Goal: Task Accomplishment & Management: Manage account settings

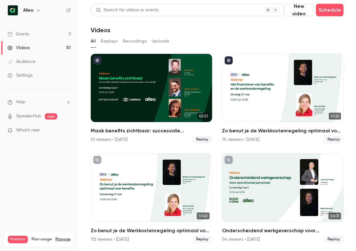
click at [51, 32] on link "Events 3" at bounding box center [39, 34] width 78 height 14
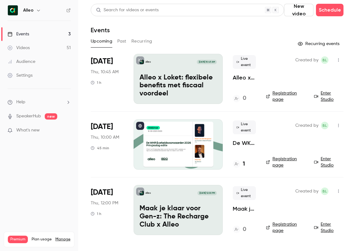
click at [243, 142] on p "De WKR & arbeidsvoorwaarden 2026 - [DATE] editie" at bounding box center [244, 143] width 23 height 8
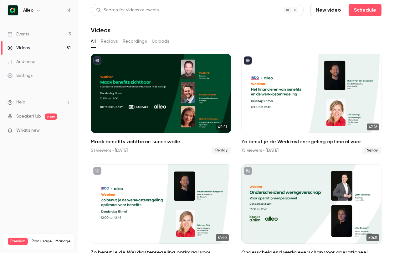
click at [57, 31] on link "Events 3" at bounding box center [39, 34] width 78 height 14
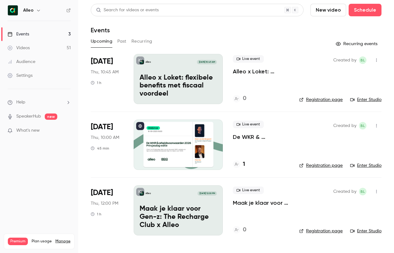
click at [247, 138] on p "De WKR & arbeidsvoorwaarden 2026 - [DATE] editie" at bounding box center [261, 137] width 56 height 8
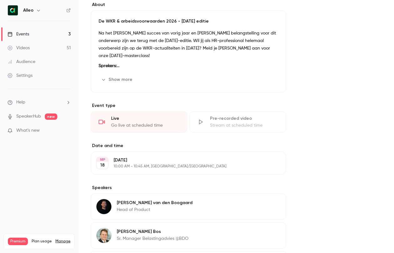
scroll to position [247, 0]
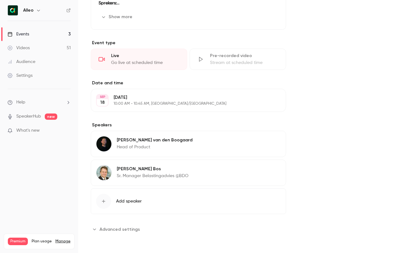
click at [266, 166] on button "Edit" at bounding box center [269, 170] width 23 height 10
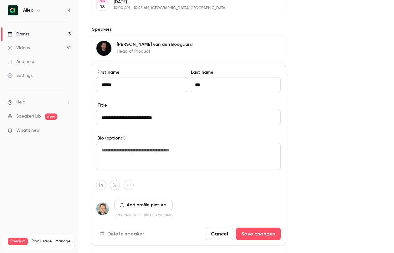
scroll to position [341, 0]
click at [120, 206] on icon "button" at bounding box center [122, 205] width 4 height 4
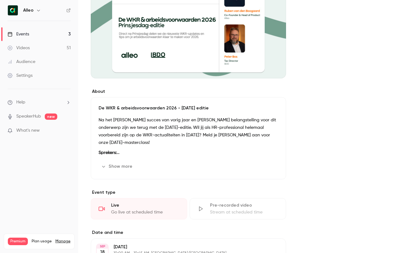
scroll to position [95, 0]
click at [266, 164] on button "Edit" at bounding box center [266, 167] width 23 height 10
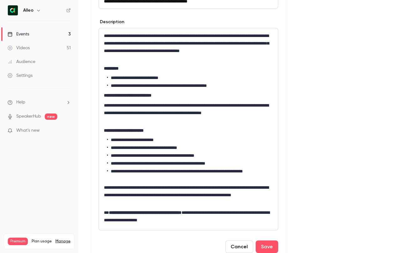
scroll to position [220, 0]
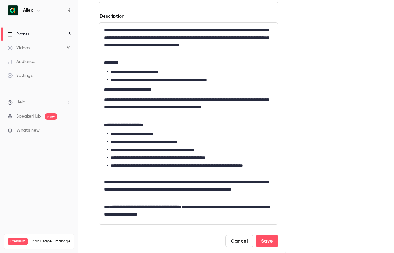
click at [189, 182] on p "**********" at bounding box center [188, 189] width 169 height 23
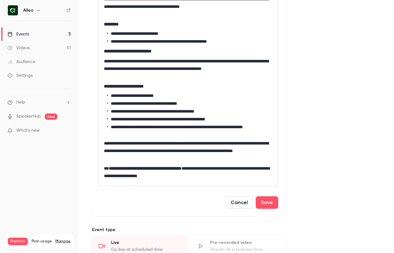
scroll to position [268, 0]
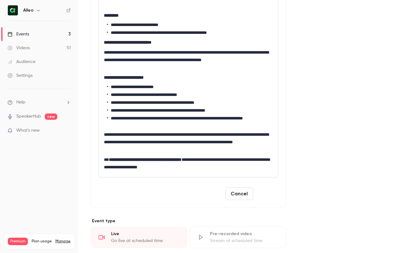
click at [273, 187] on button "Save" at bounding box center [267, 193] width 23 height 13
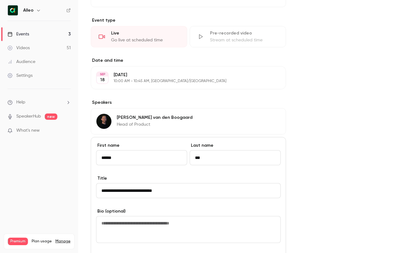
click at [274, 192] on input "**********" at bounding box center [188, 190] width 185 height 15
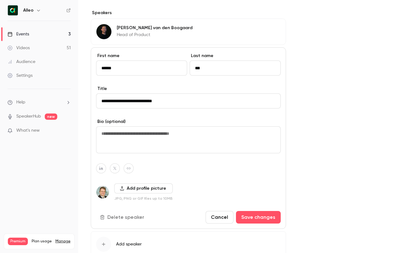
scroll to position [402, 0]
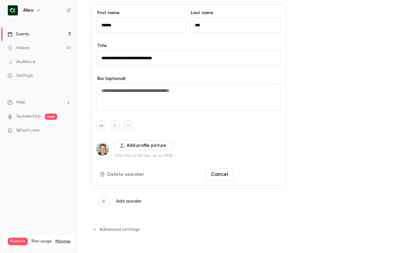
click at [265, 176] on button "Save changes" at bounding box center [258, 174] width 45 height 13
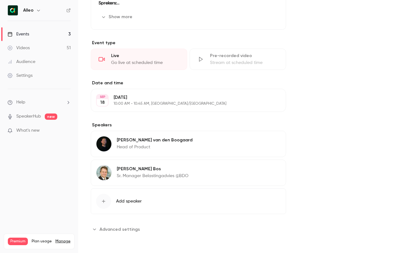
click at [266, 168] on icon "button" at bounding box center [263, 169] width 5 height 5
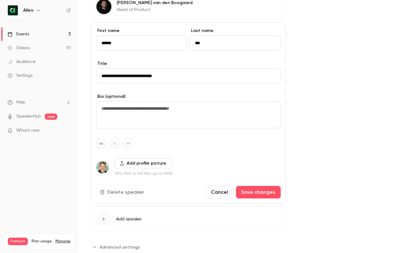
scroll to position [387, 0]
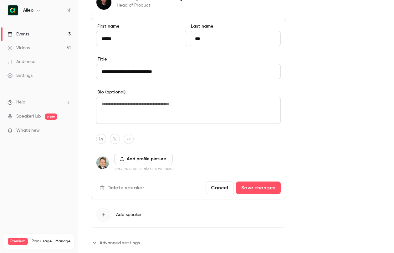
click at [139, 155] on div "**********" at bounding box center [188, 108] width 195 height 181
click at [126, 156] on button "Add profile picture" at bounding box center [143, 159] width 59 height 10
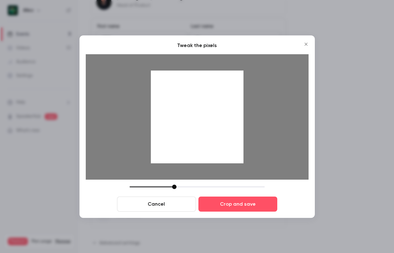
drag, startPoint x: 228, startPoint y: 147, endPoint x: 228, endPoint y: 156, distance: 9.7
click at [228, 156] on div at bounding box center [197, 116] width 93 height 93
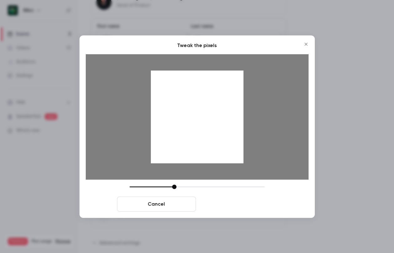
click at [240, 204] on button "Crop and save" at bounding box center [238, 203] width 79 height 15
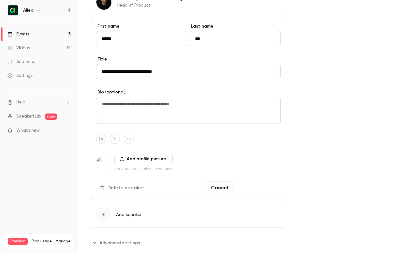
click at [261, 191] on button "Save changes" at bounding box center [258, 187] width 45 height 13
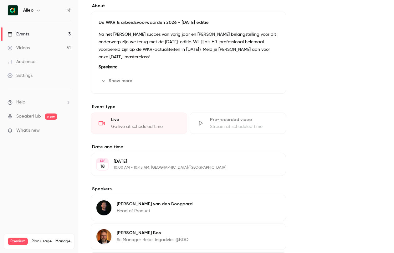
scroll to position [0, 0]
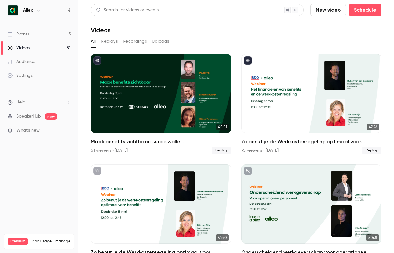
click at [69, 11] on icon at bounding box center [68, 10] width 4 height 4
